Goal: Information Seeking & Learning: Check status

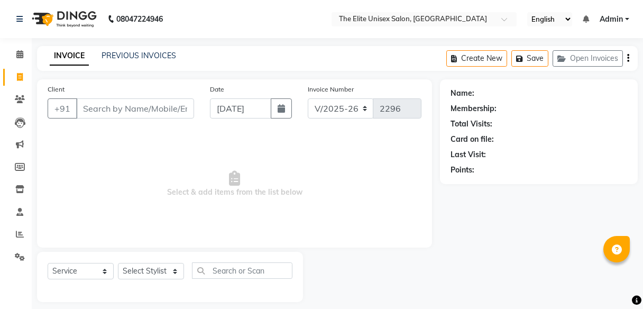
select select "7086"
select select "service"
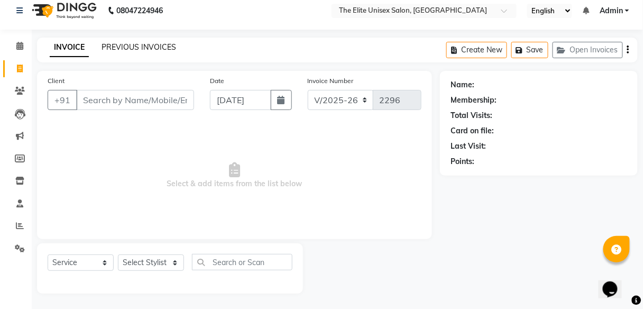
click at [128, 46] on link "PREVIOUS INVOICES" at bounding box center [139, 47] width 75 height 10
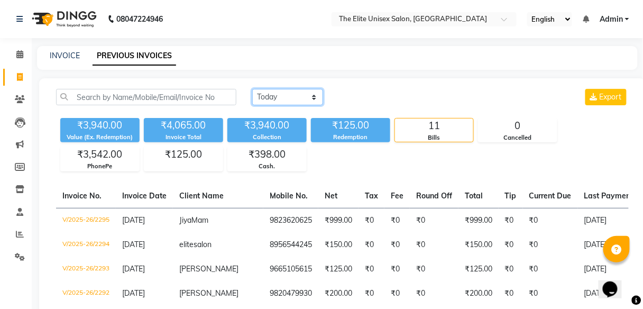
click at [299, 91] on select "[DATE] [DATE] Custom Range" at bounding box center [287, 97] width 71 height 16
select select "range"
click at [252, 89] on select "[DATE] [DATE] Custom Range" at bounding box center [287, 97] width 71 height 16
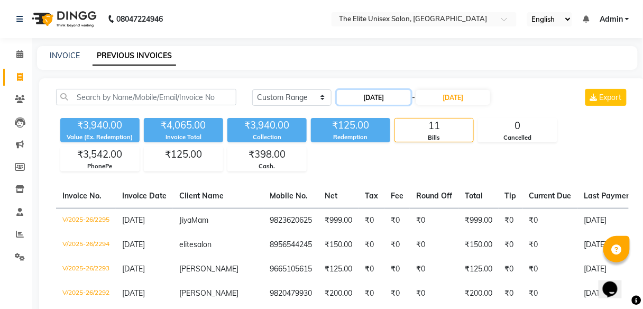
click at [364, 100] on input "[DATE]" at bounding box center [374, 97] width 74 height 15
select select "9"
select select "2025"
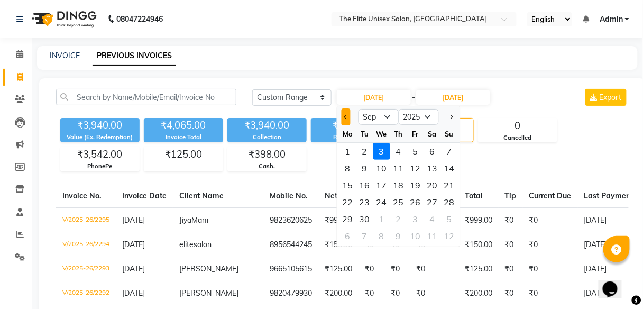
click at [344, 121] on button "Previous month" at bounding box center [346, 116] width 9 height 17
select select "8"
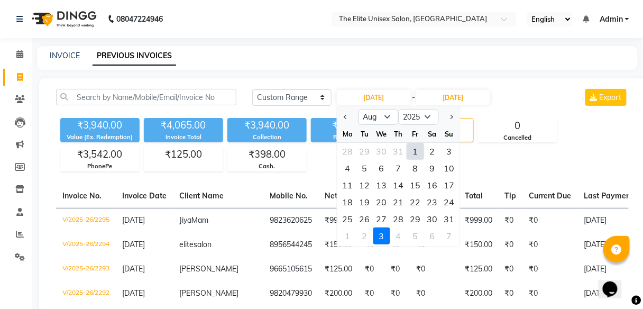
click at [417, 148] on div "1" at bounding box center [415, 151] width 17 height 17
type input "[DATE]"
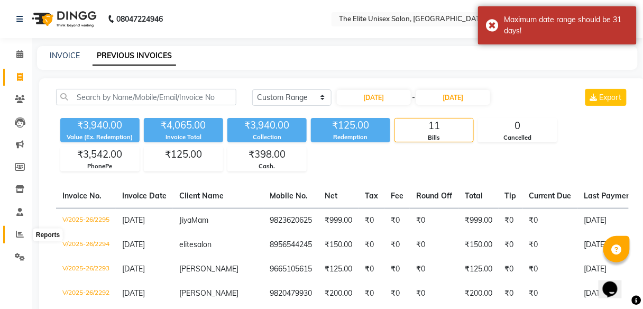
click at [16, 233] on icon at bounding box center [20, 234] width 8 height 8
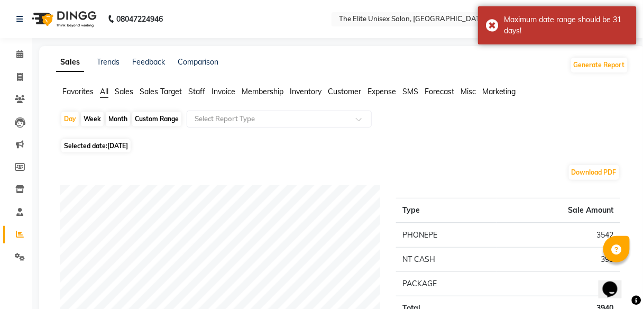
click at [109, 93] on ul "Favorites All Sales Sales Target Staff Invoice Membership Inventory Customer Ex…" at bounding box center [342, 92] width 573 height 12
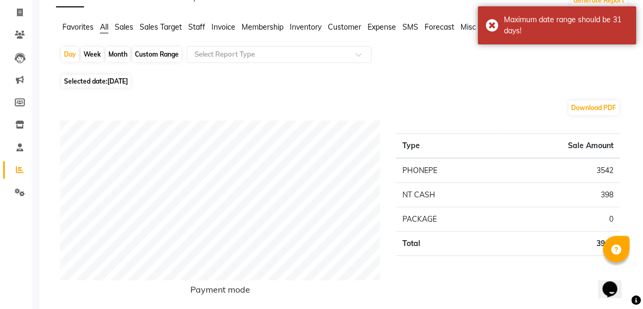
scroll to position [68, 0]
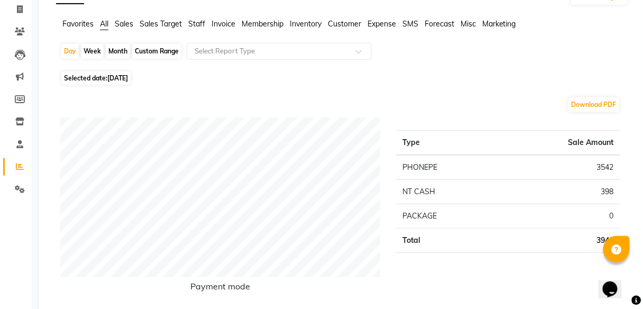
click at [148, 53] on div "Custom Range" at bounding box center [156, 51] width 49 height 15
select select "9"
select select "2025"
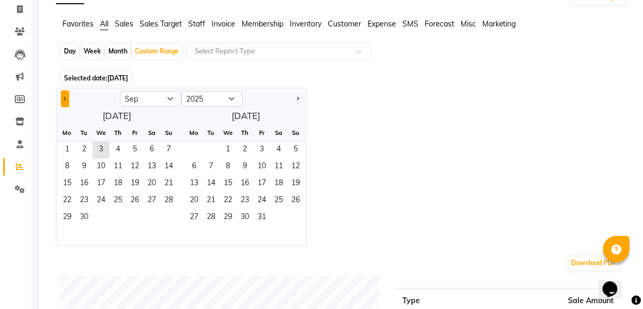
click at [62, 97] on button "Previous month" at bounding box center [65, 98] width 8 height 17
select select "8"
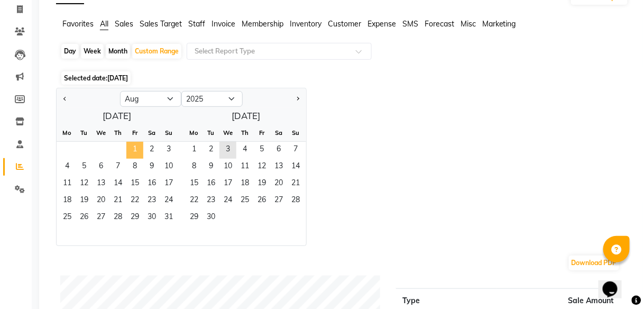
click at [134, 148] on span "1" at bounding box center [134, 150] width 17 height 17
click at [166, 222] on span "31" at bounding box center [168, 217] width 17 height 17
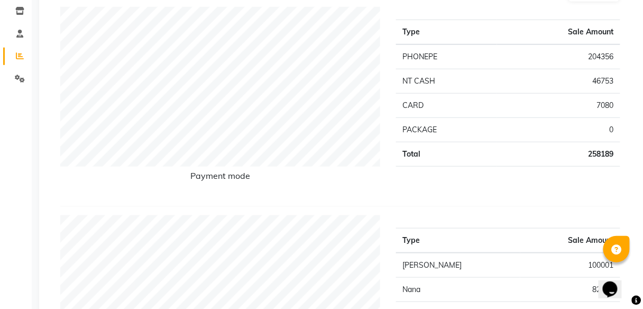
scroll to position [167, 0]
